Goal: Information Seeking & Learning: Learn about a topic

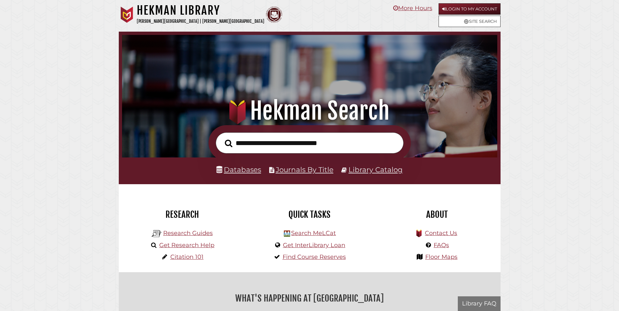
scroll to position [124, 372]
click at [289, 149] on input "text" at bounding box center [310, 143] width 188 height 21
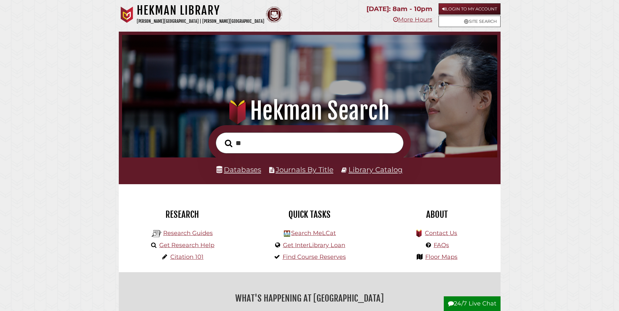
type input "*"
type input "**********"
click at [222, 138] on button "Search" at bounding box center [229, 144] width 14 height 12
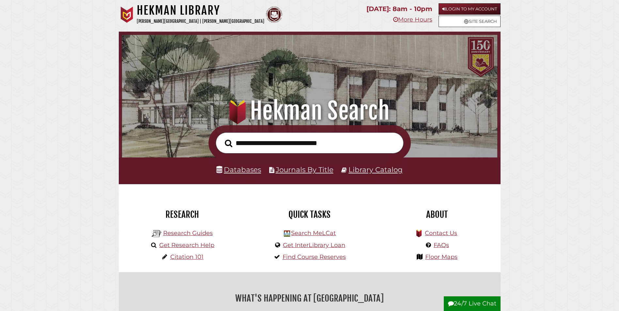
scroll to position [124, 372]
click at [242, 171] on link "Databases" at bounding box center [238, 169] width 45 height 8
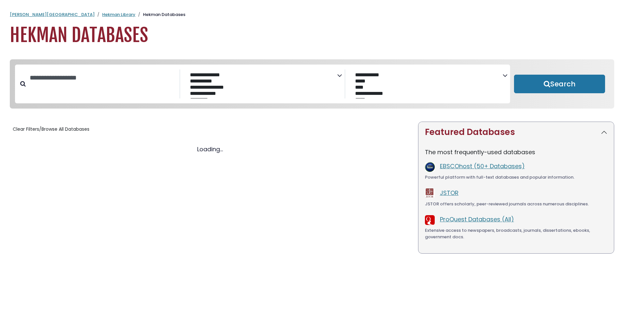
select select "Database Subject Filter"
select select "Database Vendors Filter"
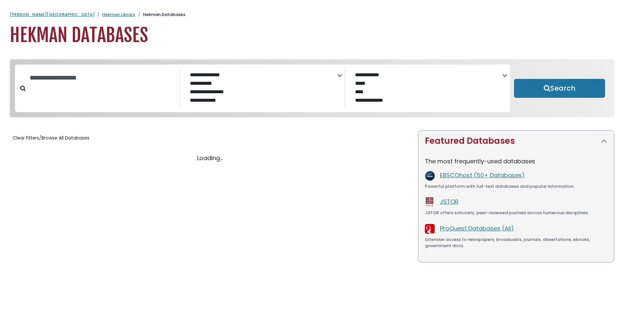
select select "Database Subject Filter"
select select "Database Vendors Filter"
select select "Database Subject Filter"
select select "Database Vendors Filter"
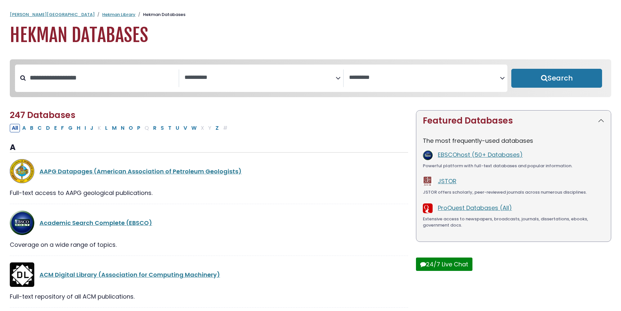
click at [196, 73] on span "Search filters" at bounding box center [259, 77] width 151 height 8
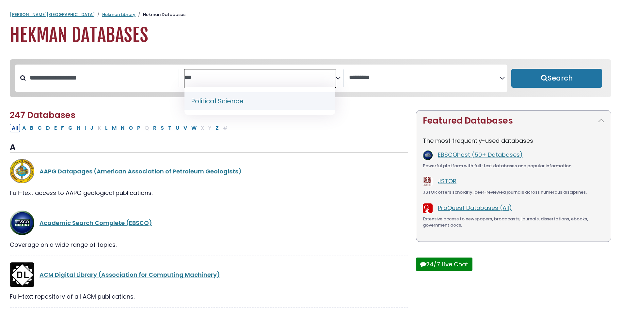
type textarea "***"
select select "*****"
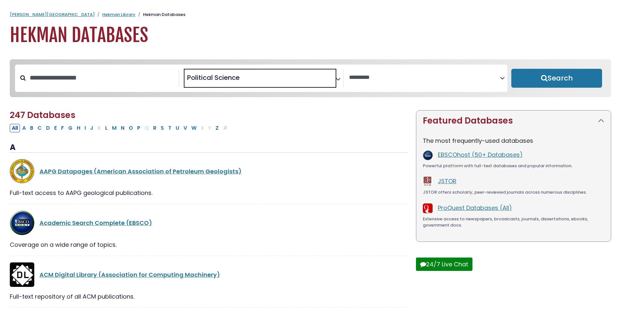
click at [60, 70] on div "**********" at bounding box center [261, 78] width 492 height 27
click at [66, 83] on input "Search database by title or keyword" at bounding box center [102, 77] width 153 height 11
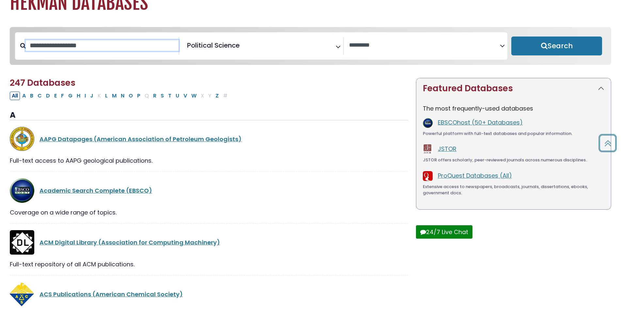
scroll to position [0, 0]
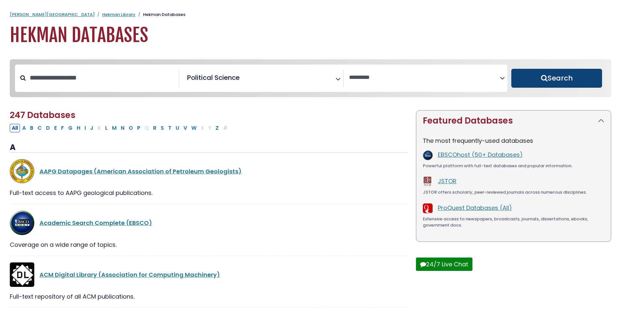
click at [538, 84] on button "Search" at bounding box center [556, 78] width 91 height 19
select select "Database Vendors Filter"
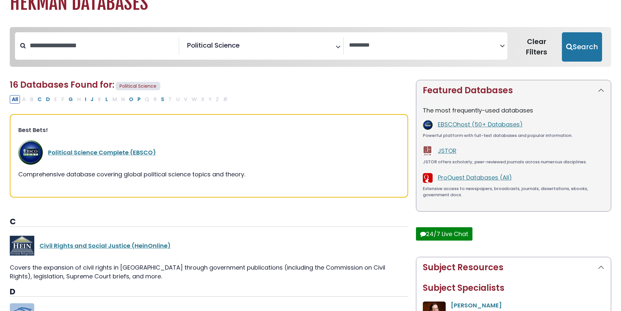
scroll to position [33, 0]
click at [76, 244] on link "Civil Rights and Social Justice (HeinOnline)" at bounding box center [104, 246] width 131 height 8
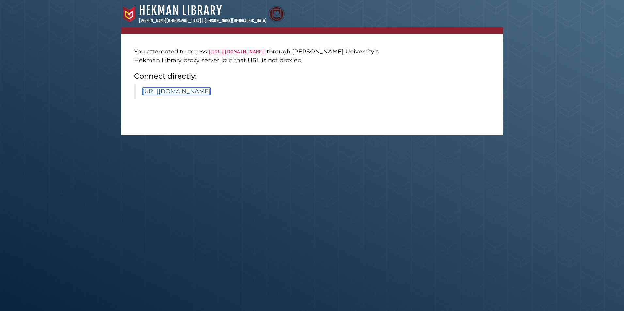
click at [184, 93] on link "https://heinonline.org/HOL/Index?collection=civil" at bounding box center [176, 91] width 68 height 7
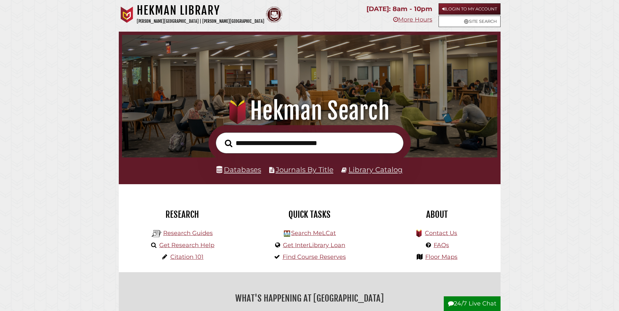
scroll to position [124, 372]
click at [247, 172] on link "Databases" at bounding box center [238, 169] width 45 height 8
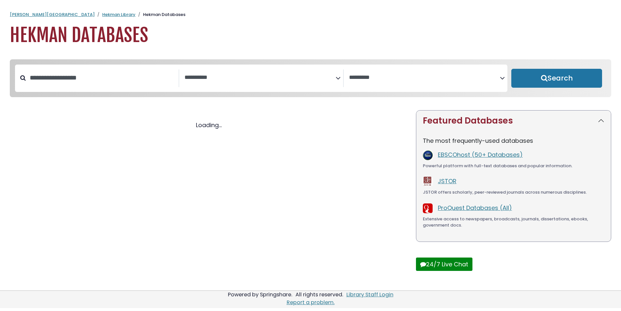
select select "Database Subject Filter"
select select "Database Vendors Filter"
select select "Database Subject Filter"
select select "Database Vendors Filter"
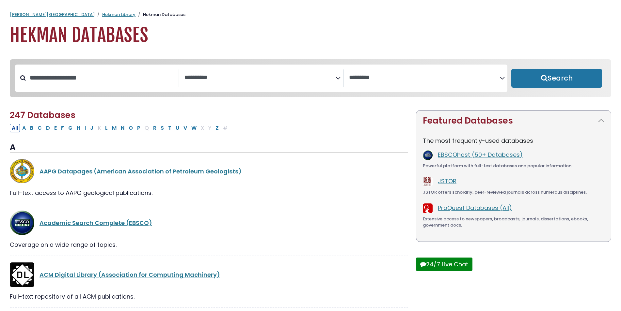
click at [207, 78] on textarea "Search" at bounding box center [259, 77] width 151 height 7
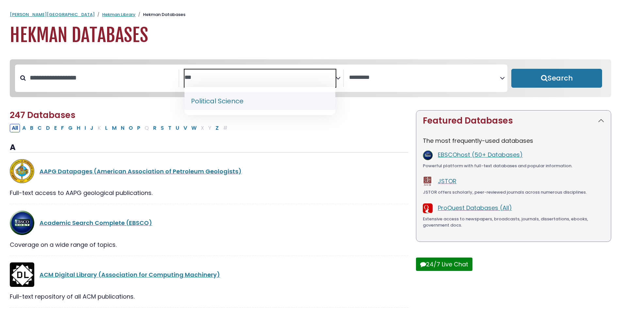
type textarea "***"
select select "*****"
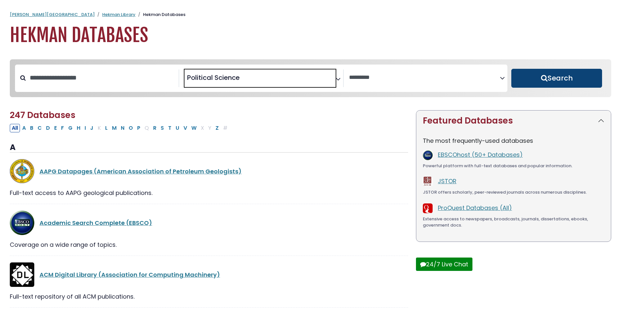
click at [530, 74] on button "Search" at bounding box center [556, 78] width 91 height 19
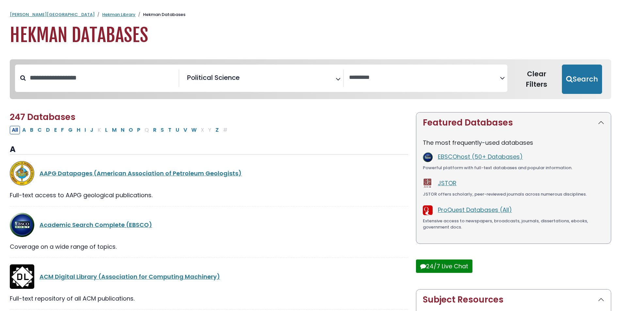
select select "Database Vendors Filter"
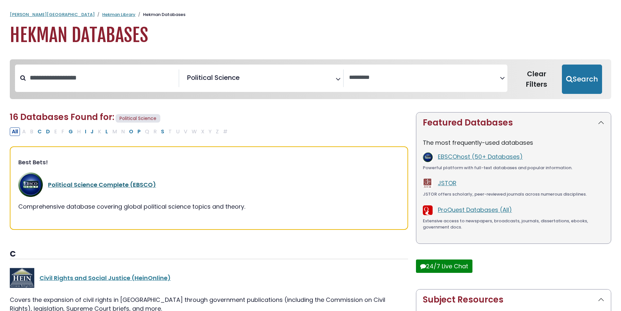
click at [74, 189] on link "Political Science Complete (EBSCO)" at bounding box center [102, 185] width 108 height 8
click at [76, 184] on link "Political Science Complete (EBSCO)" at bounding box center [102, 185] width 108 height 8
click at [70, 187] on link "Political Science Complete (EBSCO)" at bounding box center [102, 185] width 108 height 8
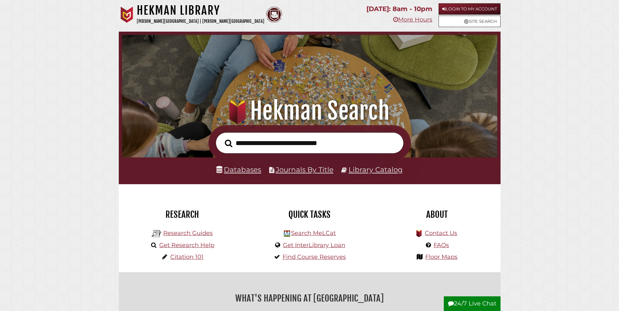
scroll to position [124, 372]
click at [285, 148] on input "text" at bounding box center [310, 143] width 188 height 21
click at [341, 144] on input "text" at bounding box center [310, 143] width 188 height 21
drag, startPoint x: 341, startPoint y: 144, endPoint x: 326, endPoint y: 145, distance: 15.0
click at [326, 145] on input "text" at bounding box center [310, 143] width 188 height 21
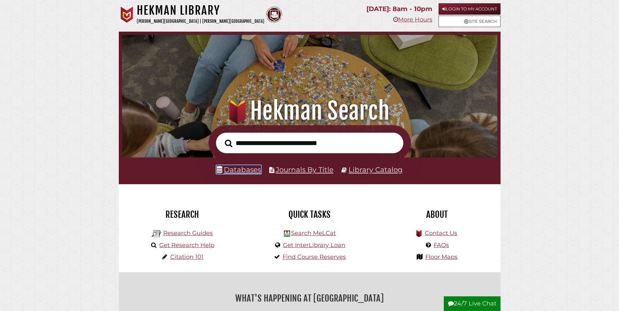
click at [218, 170] on icon at bounding box center [219, 169] width 6 height 7
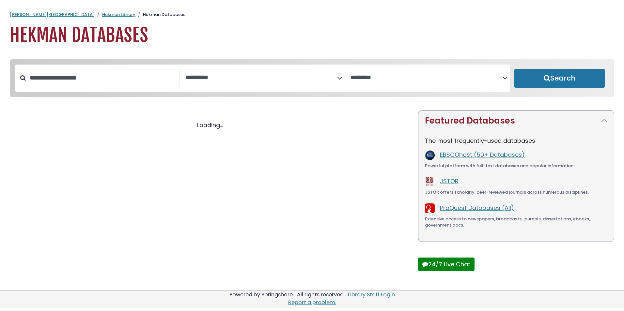
select select "Database Subject Filter"
select select "Database Vendors Filter"
select select "Database Subject Filter"
select select "Database Vendors Filter"
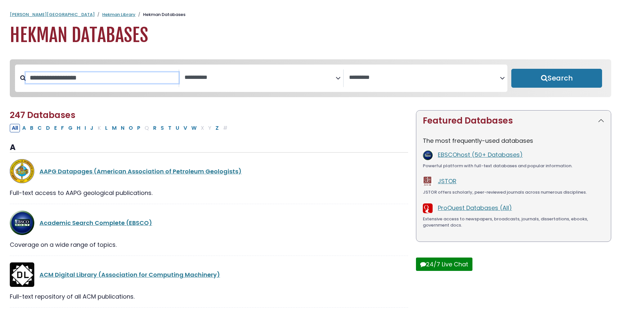
click at [135, 78] on input "Search database by title or keyword" at bounding box center [102, 77] width 153 height 11
click at [257, 74] on textarea "Search" at bounding box center [259, 77] width 151 height 7
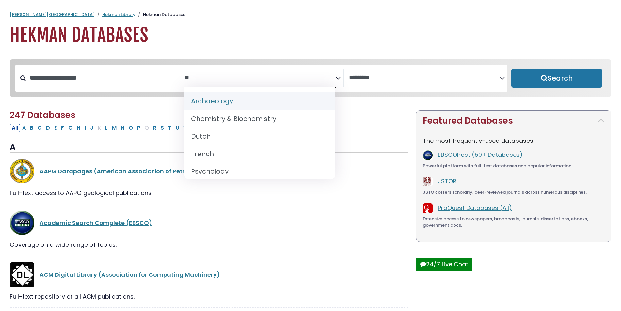
type textarea "*"
type textarea "****"
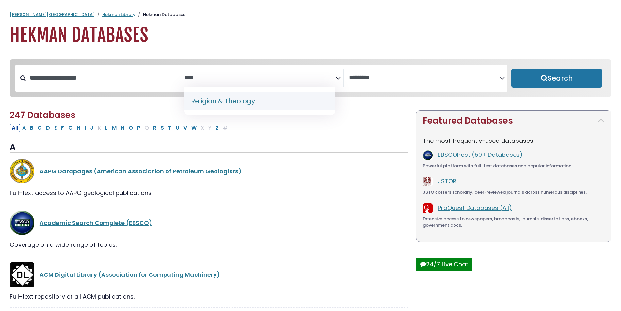
select select "*****"
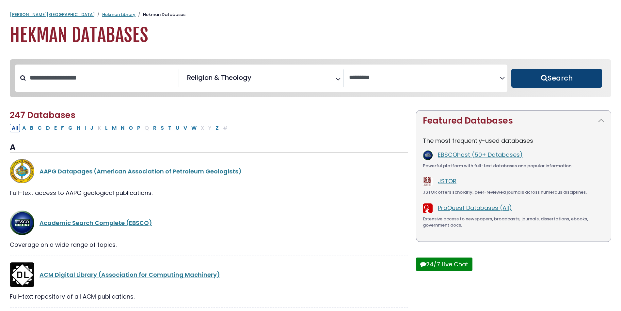
click at [578, 75] on button "Search" at bounding box center [556, 78] width 91 height 19
select select "Database Vendors Filter"
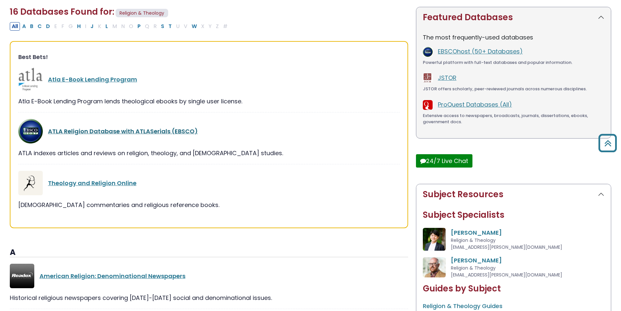
scroll to position [98, 0]
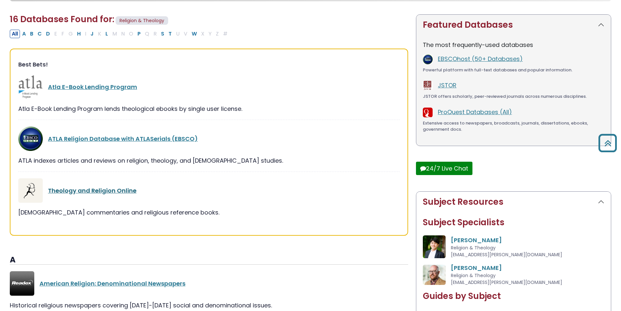
click at [98, 190] on link "Theology and Religion Online" at bounding box center [92, 191] width 88 height 8
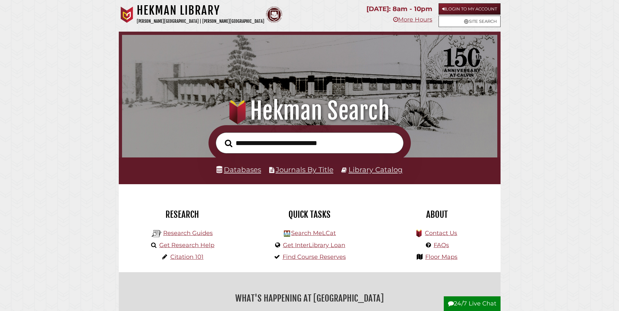
scroll to position [124, 372]
click at [305, 146] on input "text" at bounding box center [310, 143] width 188 height 21
type input "*"
type input "**********"
click at [222, 138] on button "Search" at bounding box center [229, 144] width 14 height 12
